Goal: Task Accomplishment & Management: Use online tool/utility

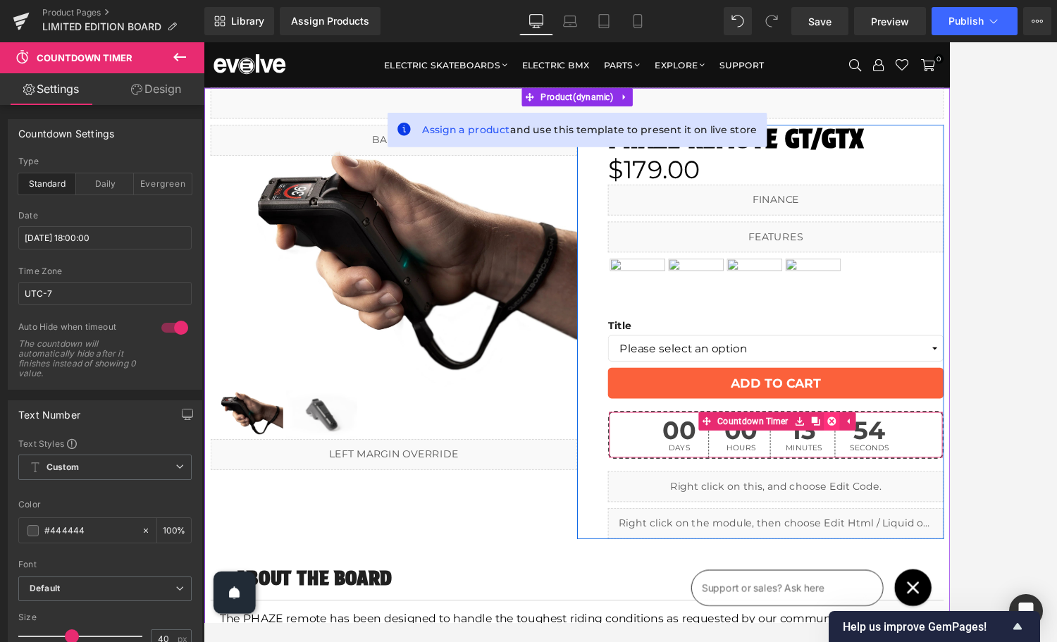
click at [921, 477] on icon at bounding box center [921, 476] width 10 height 10
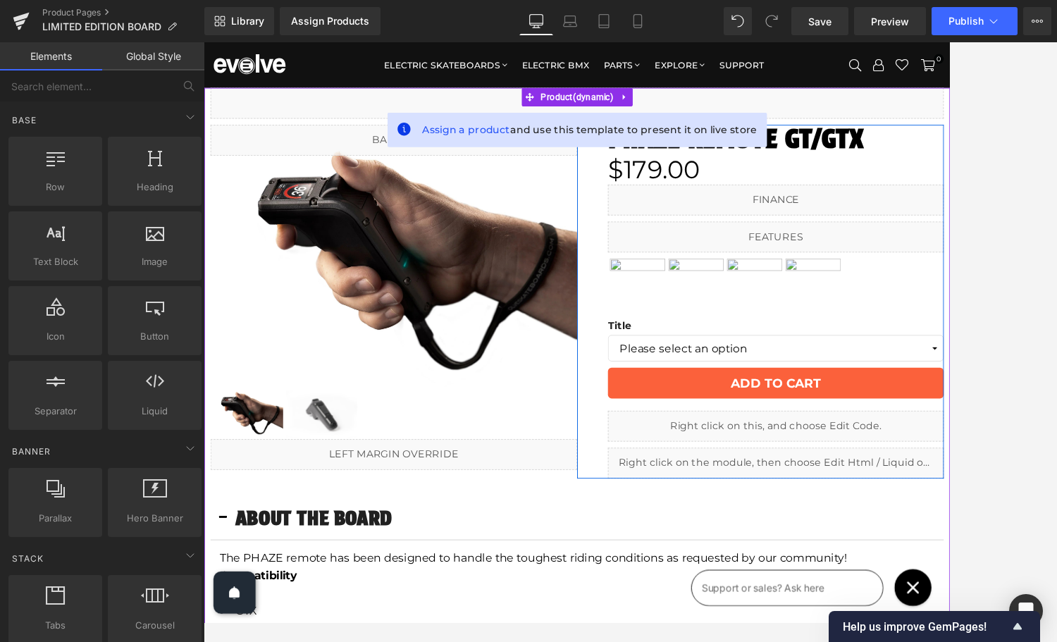
click at [877, 477] on link at bounding box center [872, 475] width 15 height 17
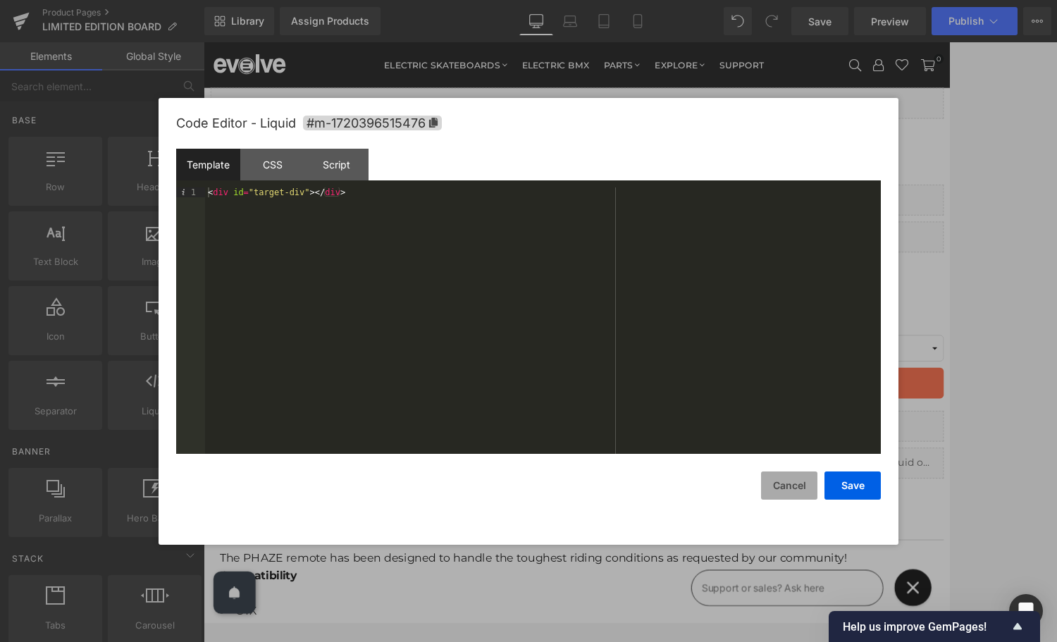
click at [800, 492] on button "Cancel" at bounding box center [789, 486] width 56 height 28
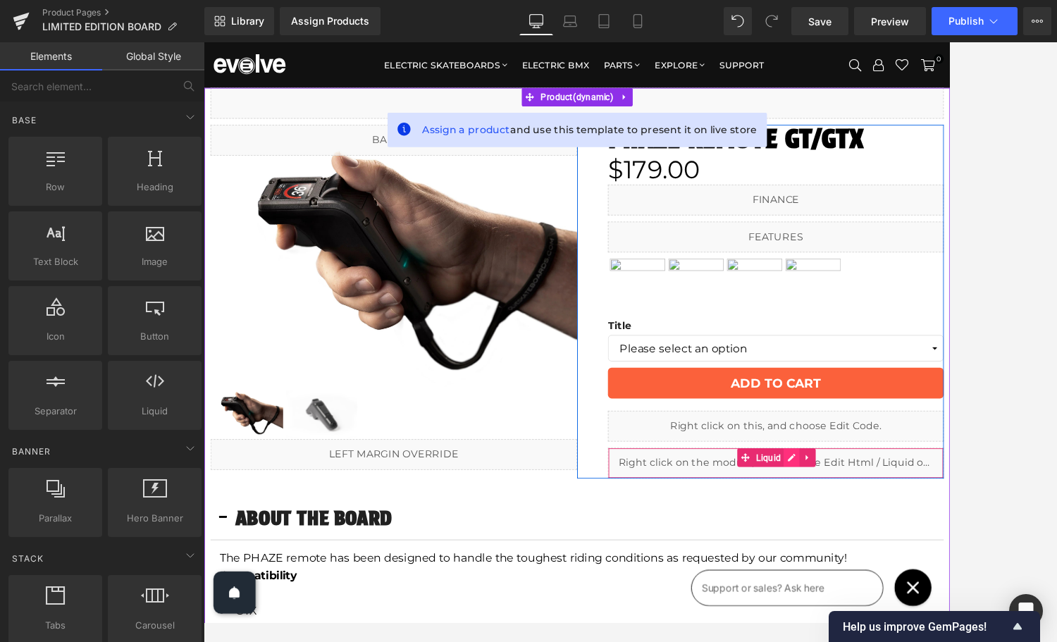
click at [874, 520] on icon at bounding box center [876, 517] width 10 height 11
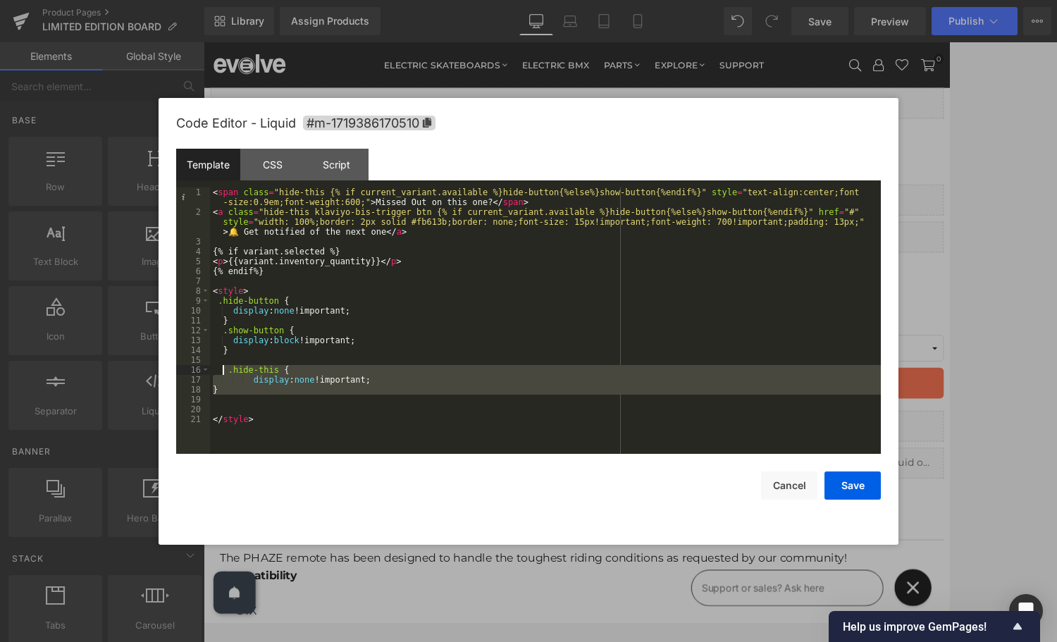
drag, startPoint x: 275, startPoint y: 397, endPoint x: 221, endPoint y: 374, distance: 59.1
click at [221, 374] on div "< span class = "hide-this {% if current_variant.available %}hide-button{%else%}…" at bounding box center [545, 336] width 671 height 296
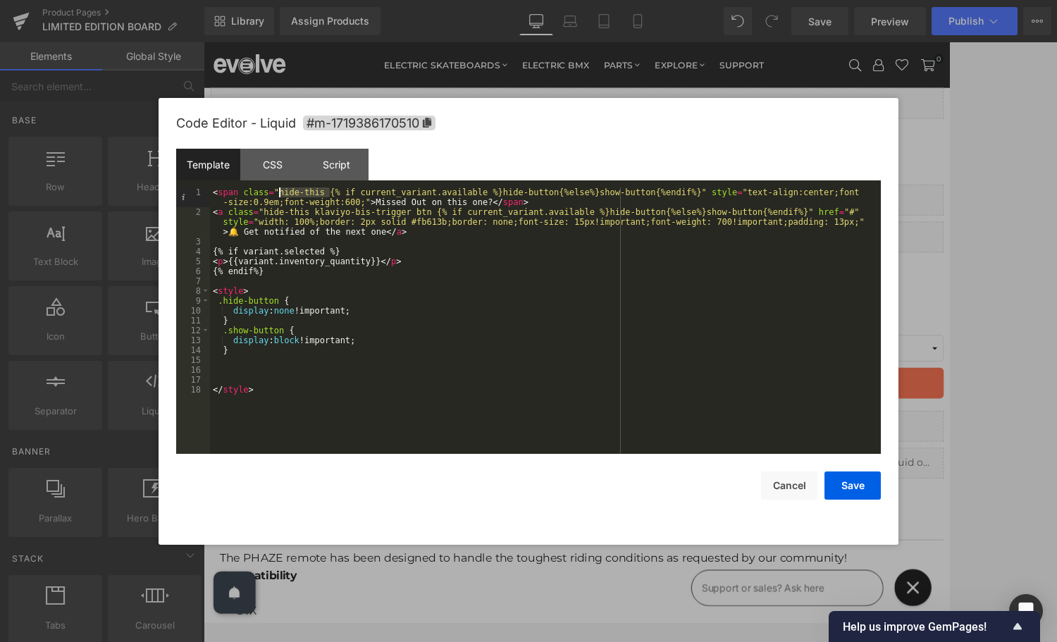
drag, startPoint x: 328, startPoint y: 192, endPoint x: 281, endPoint y: 194, distance: 48.0
click at [281, 194] on div "< span class = "hide-this {% if current_variant.available %}hide-button{%else%}…" at bounding box center [545, 336] width 671 height 296
drag, startPoint x: 265, startPoint y: 214, endPoint x: 314, endPoint y: 214, distance: 49.3
click at [314, 214] on div "< span class = "{% if current_variant.available %}hide-button{%else%}show-butto…" at bounding box center [545, 336] width 671 height 296
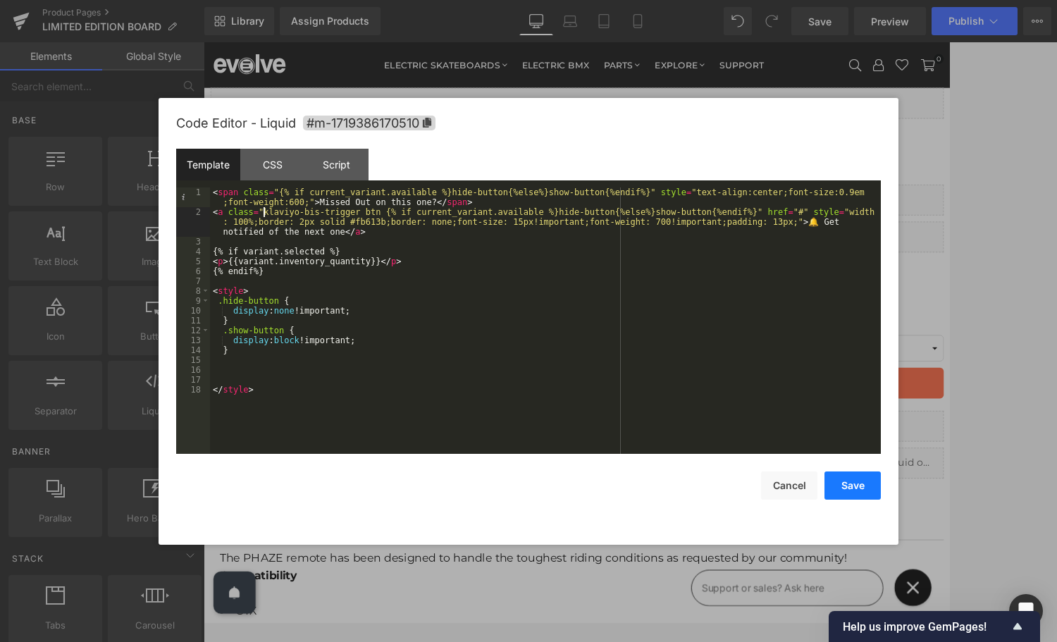
click at [849, 487] on button "Save" at bounding box center [853, 486] width 56 height 28
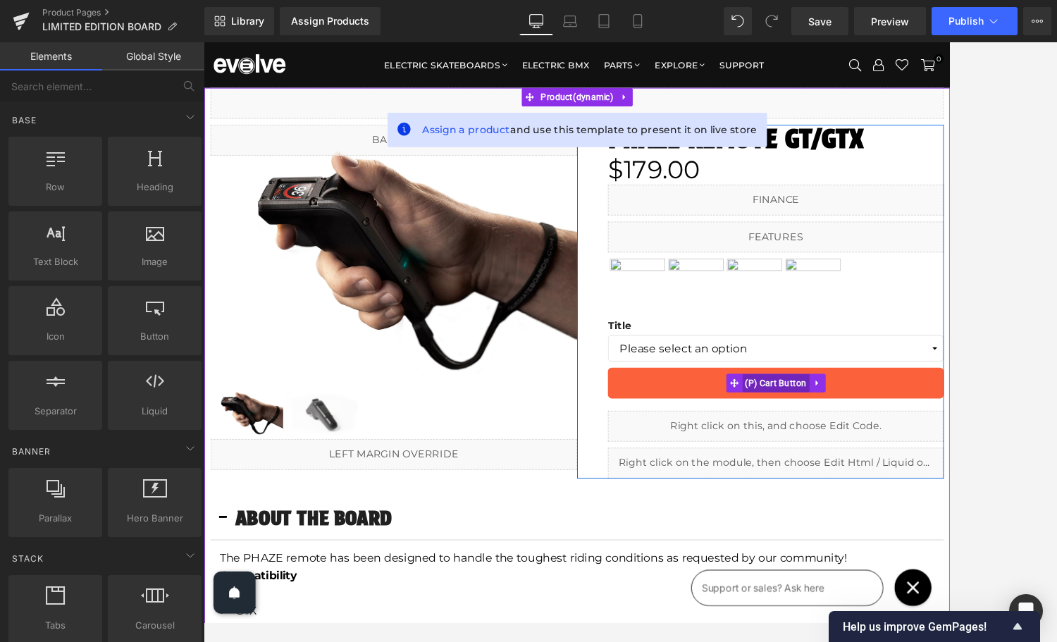
click at [856, 432] on span "(P) Cart Button" at bounding box center [858, 432] width 78 height 21
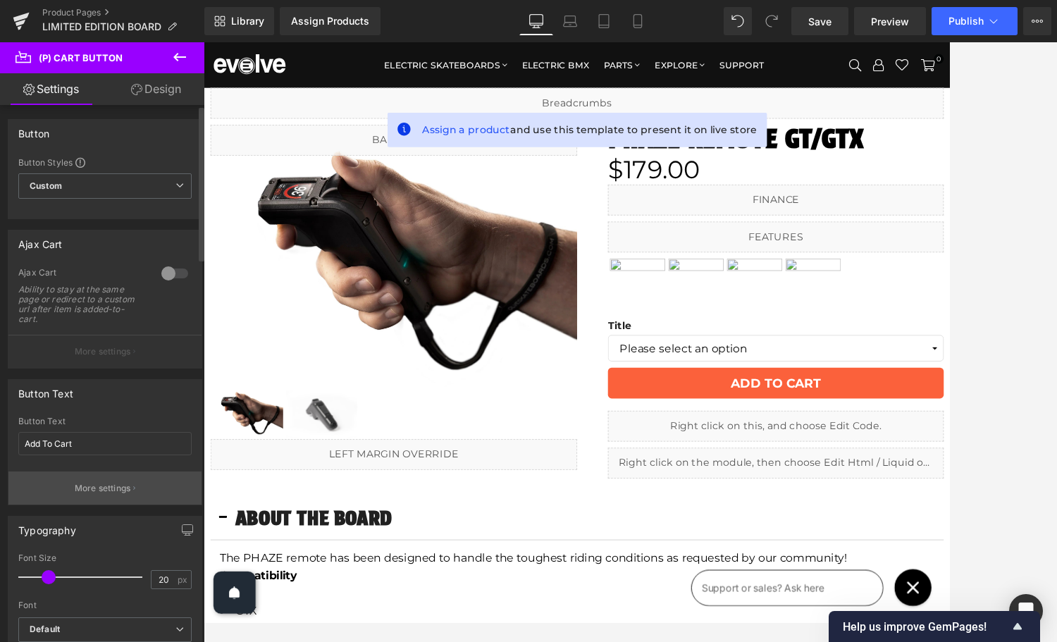
click at [96, 492] on p "More settings" at bounding box center [103, 488] width 56 height 13
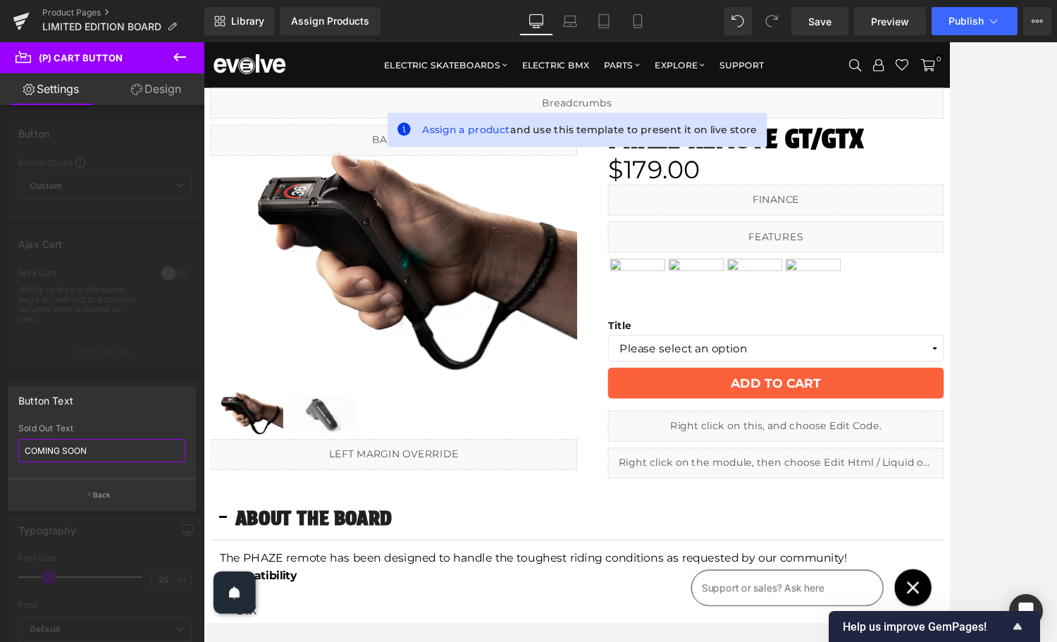
click at [82, 454] on input "COMING SOON" at bounding box center [101, 450] width 167 height 23
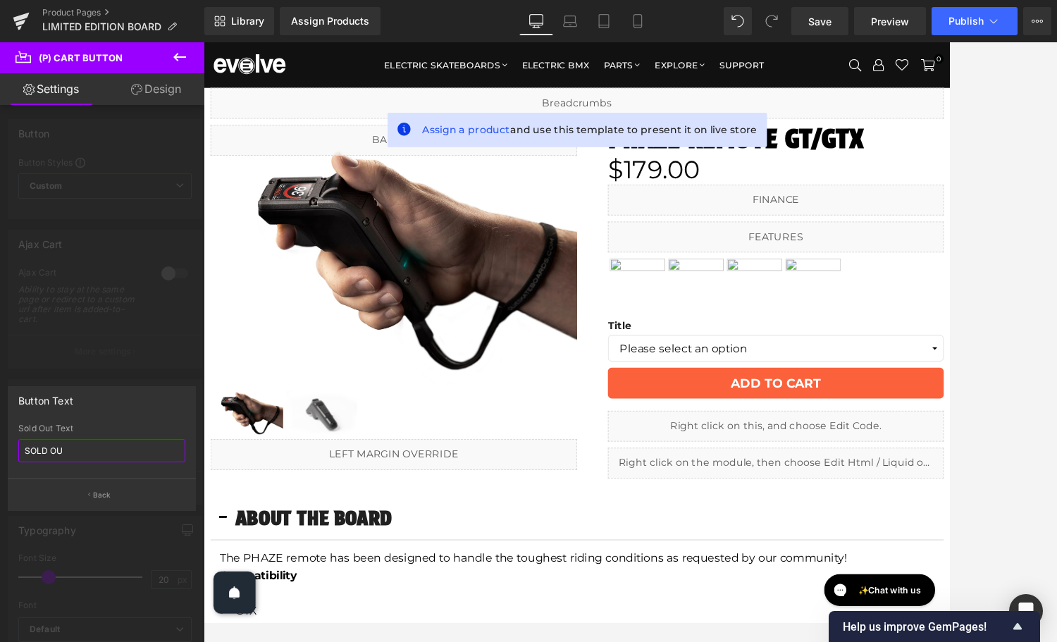
type input "SOLD OUT"
click at [94, 496] on p "Back" at bounding box center [102, 495] width 18 height 11
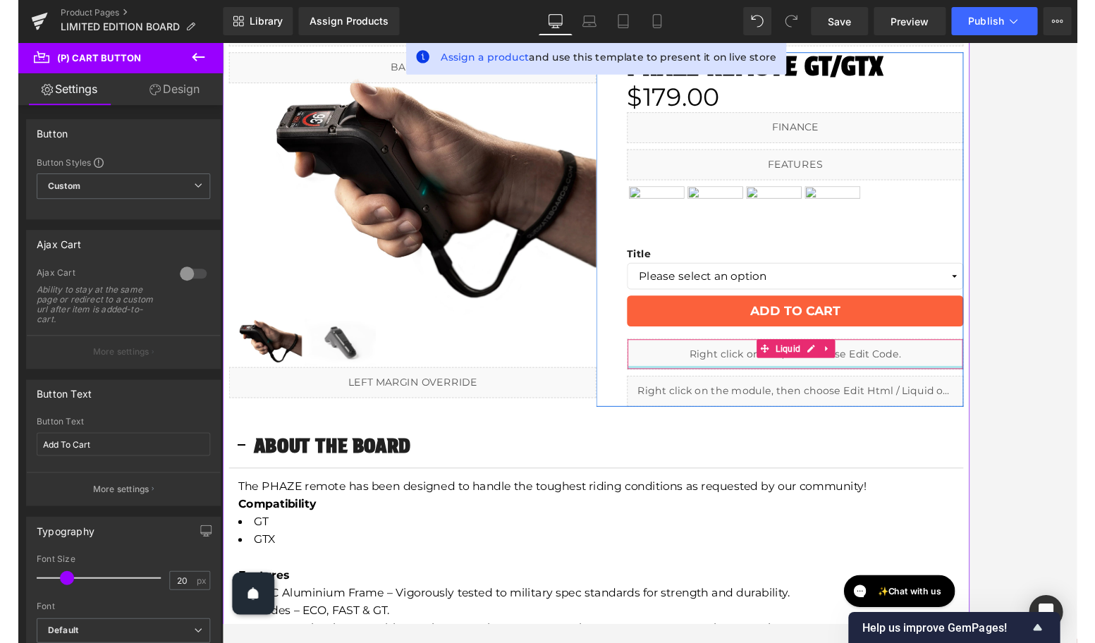
scroll to position [86, 0]
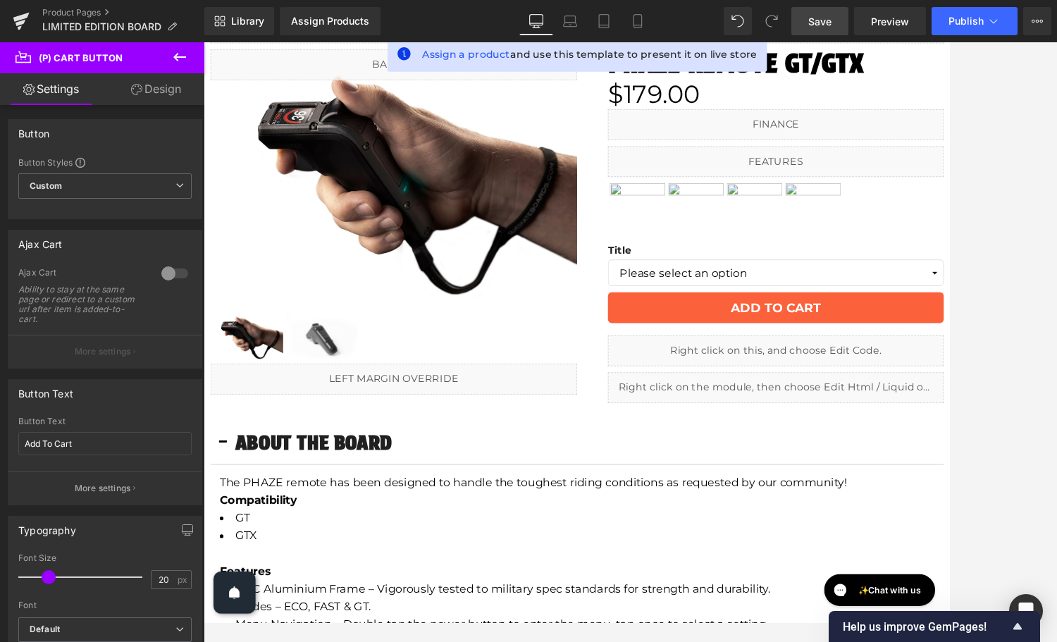
click at [818, 22] on span "Save" at bounding box center [820, 21] width 23 height 15
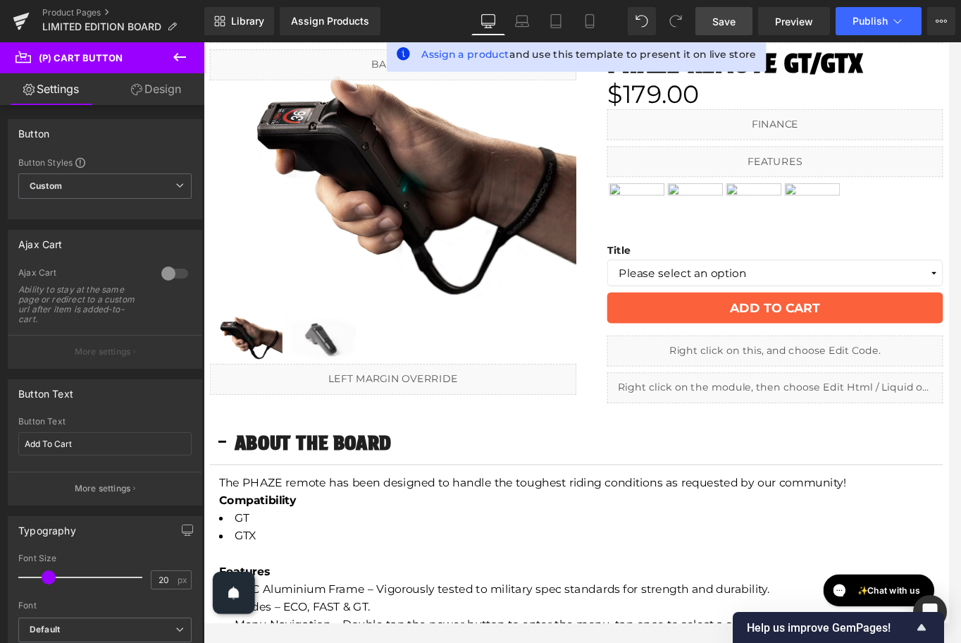
click at [732, 23] on span "Save" at bounding box center [724, 21] width 23 height 15
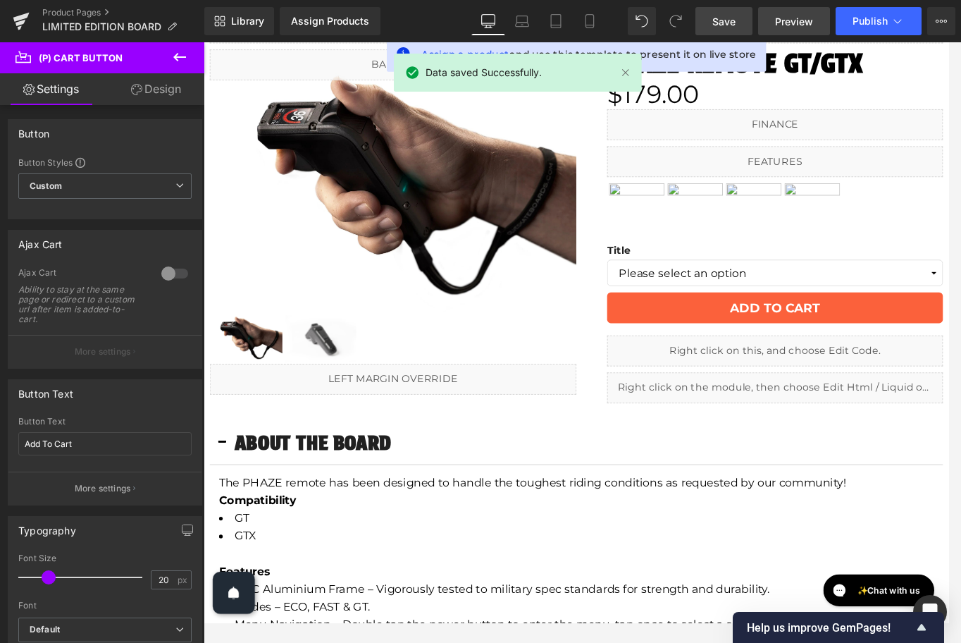
click at [799, 20] on span "Preview" at bounding box center [794, 21] width 38 height 15
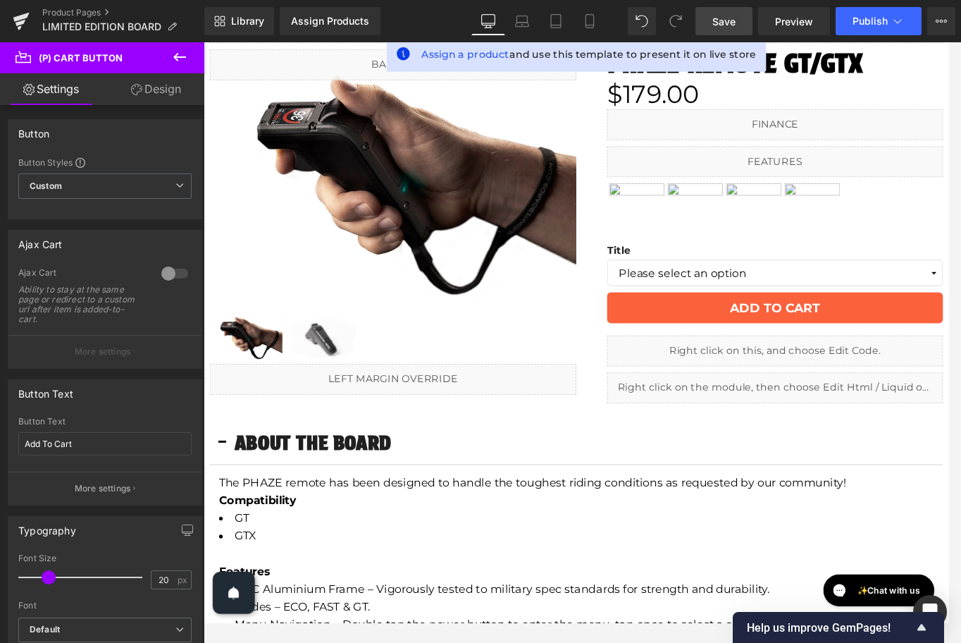
drag, startPoint x: 729, startPoint y: 20, endPoint x: 579, endPoint y: 347, distance: 359.2
click at [729, 20] on span "Save" at bounding box center [724, 21] width 23 height 15
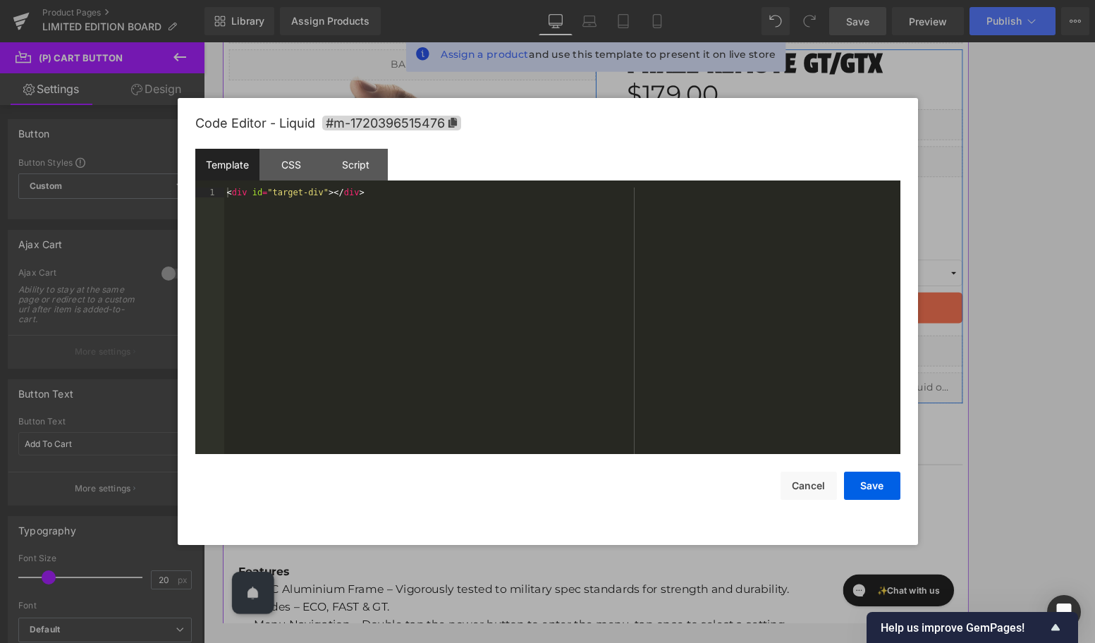
click at [892, 388] on icon at bounding box center [891, 389] width 8 height 8
click at [809, 481] on button "Cancel" at bounding box center [808, 486] width 56 height 28
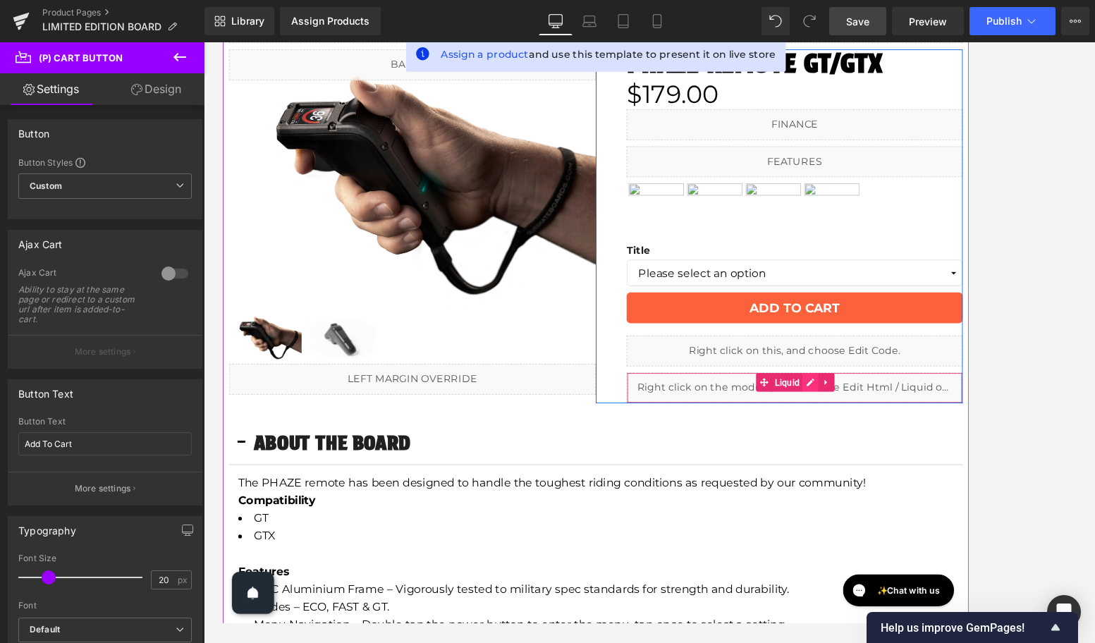
click at [892, 430] on icon at bounding box center [895, 431] width 10 height 11
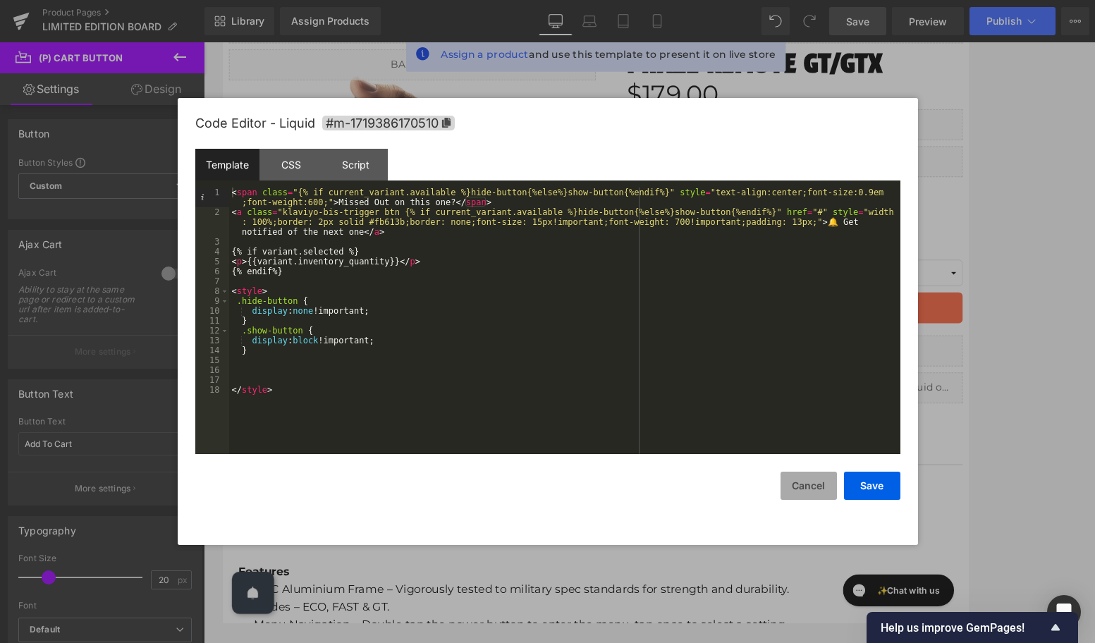
click at [804, 490] on button "Cancel" at bounding box center [808, 486] width 56 height 28
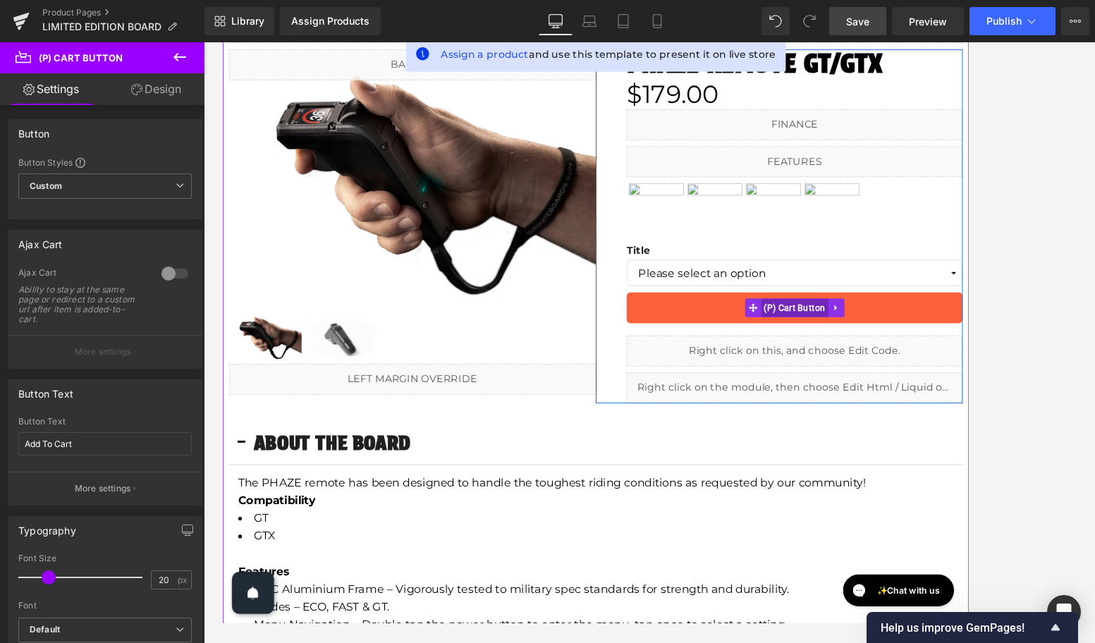
click at [874, 348] on span "(P) Cart Button" at bounding box center [877, 346] width 78 height 21
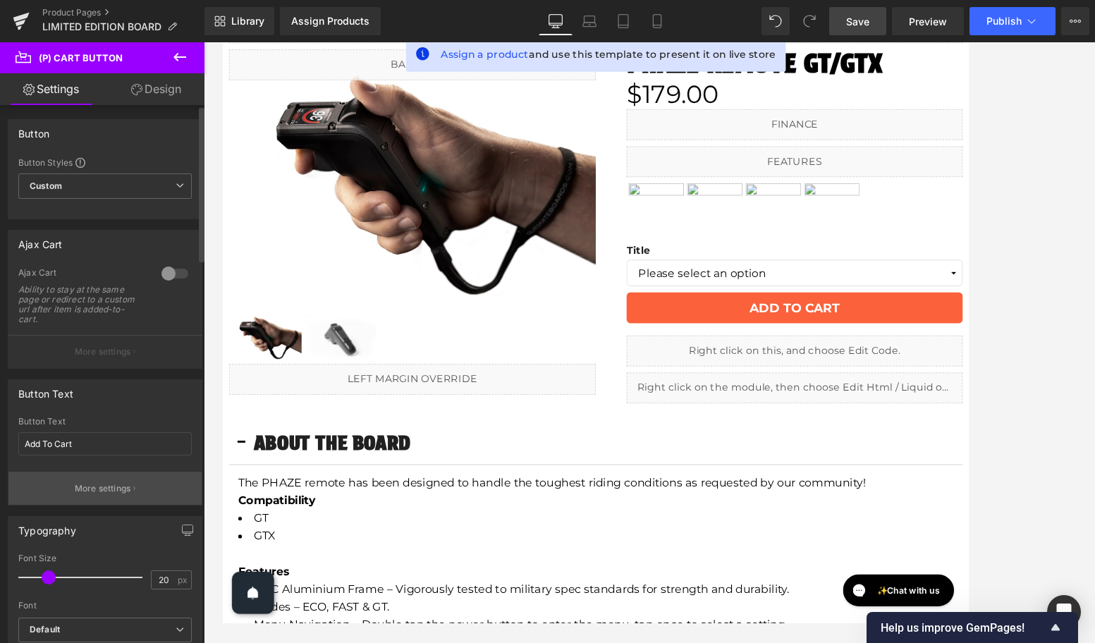
click at [107, 484] on p "More settings" at bounding box center [103, 488] width 56 height 13
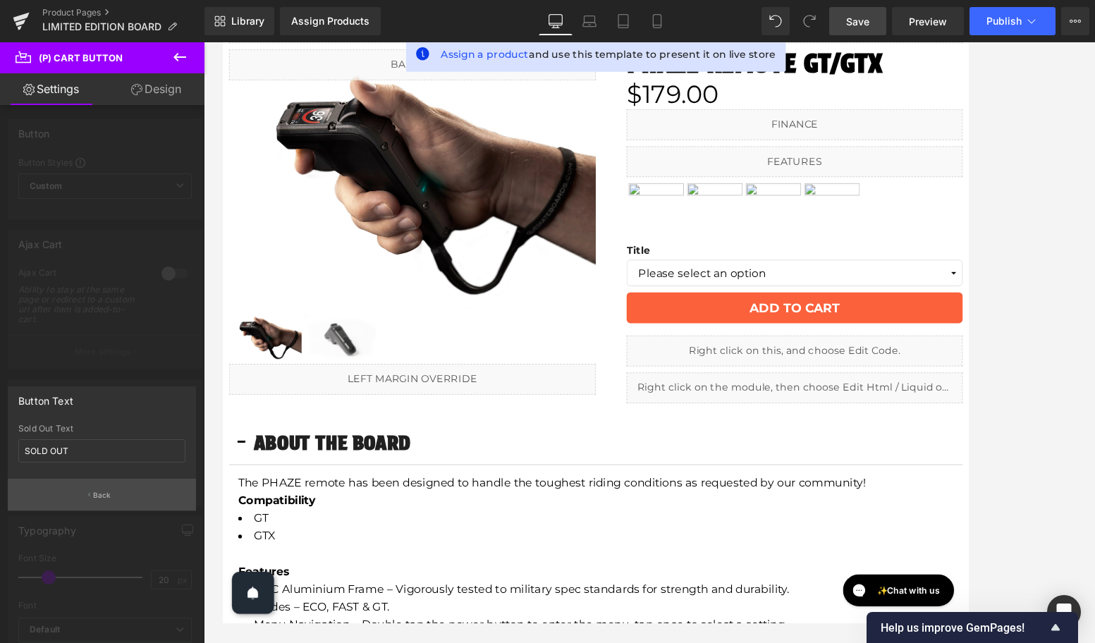
click at [100, 491] on p "Back" at bounding box center [102, 495] width 18 height 11
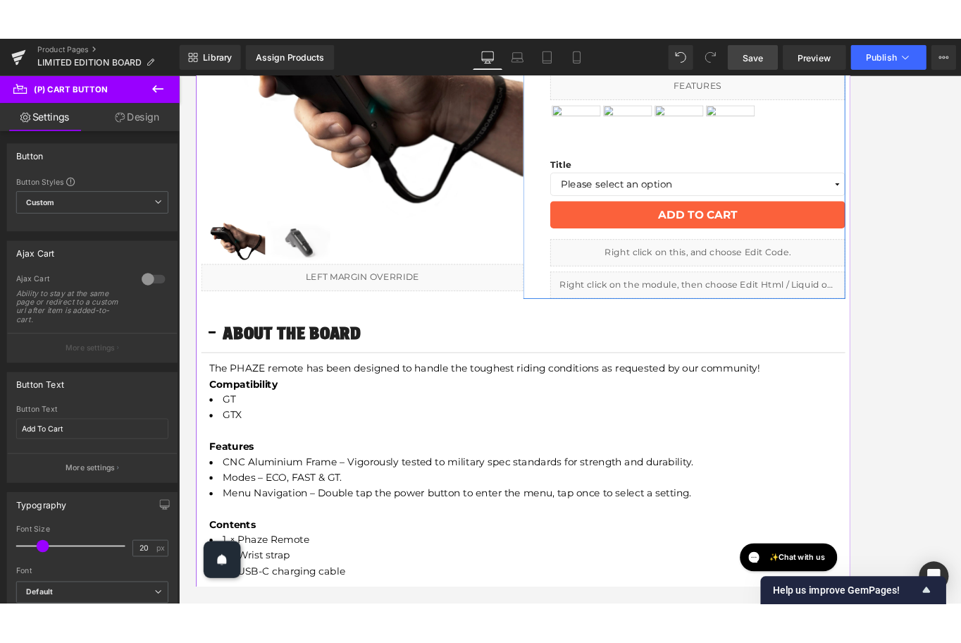
scroll to position [0, 0]
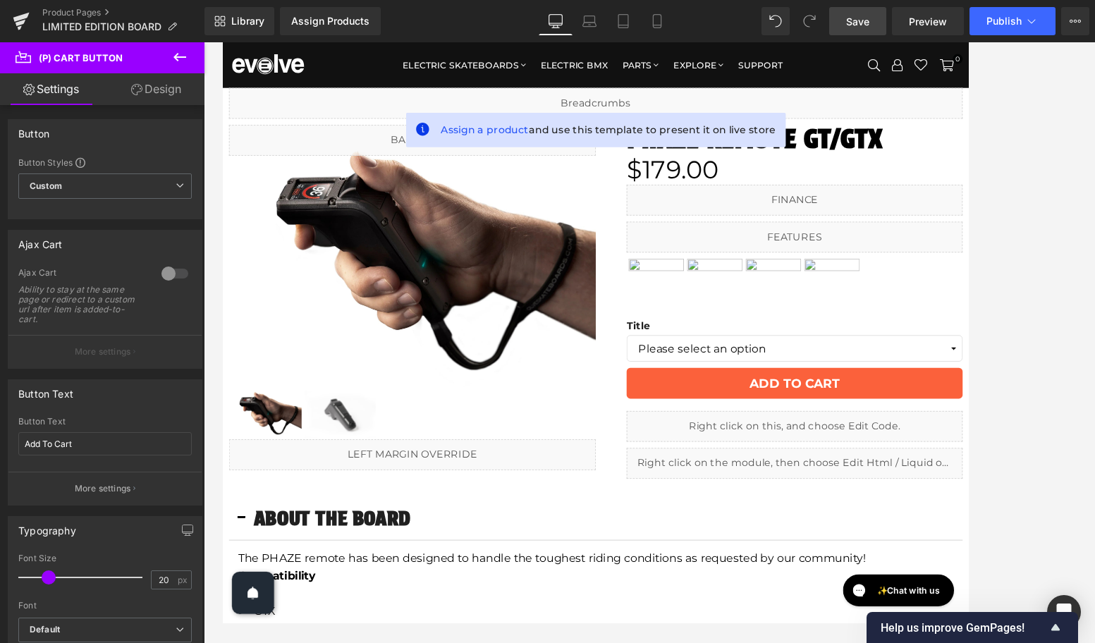
click at [854, 24] on span "Save" at bounding box center [857, 21] width 23 height 15
click at [440, 18] on div "Assign Products Product Preview No product match your search. Please try anothe…" at bounding box center [362, 21] width 176 height 28
